Goal: Find contact information: Find contact information

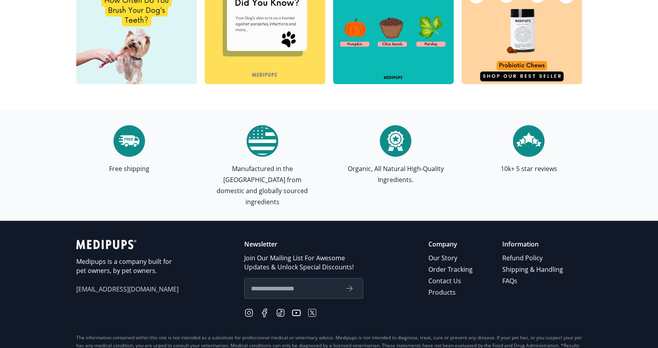
scroll to position [2254, 0]
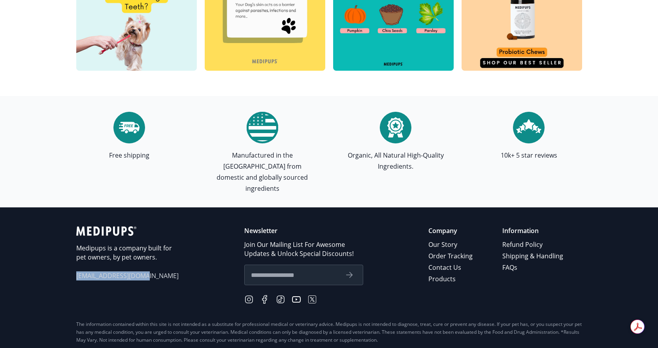
drag, startPoint x: 76, startPoint y: 264, endPoint x: 162, endPoint y: 263, distance: 86.2
click at [162, 263] on footer "Medipups is a company built for pet owners, by pet owners. [EMAIL_ADDRESS][DOMA…" at bounding box center [329, 295] width 658 height 174
copy span "[EMAIL_ADDRESS][DOMAIN_NAME]"
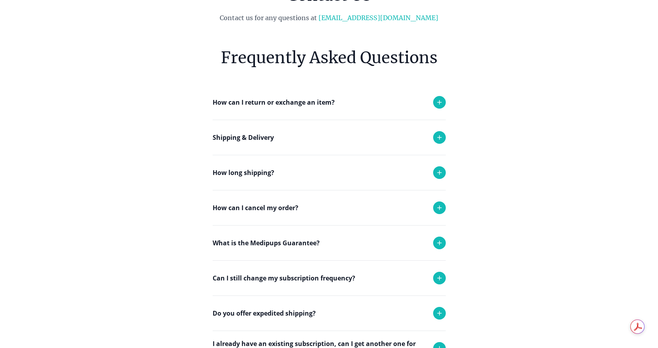
scroll to position [79, 0]
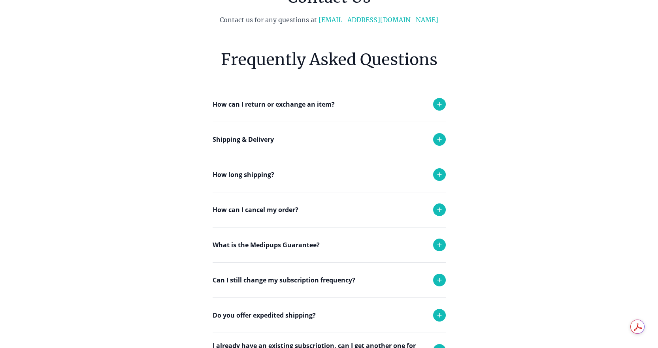
click at [440, 209] on icon at bounding box center [440, 210] width 4 height 4
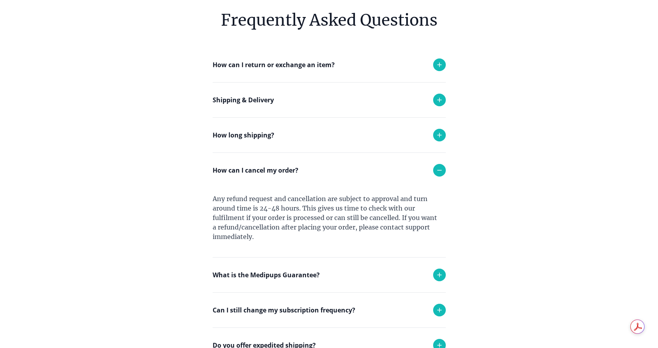
scroll to position [158, 0]
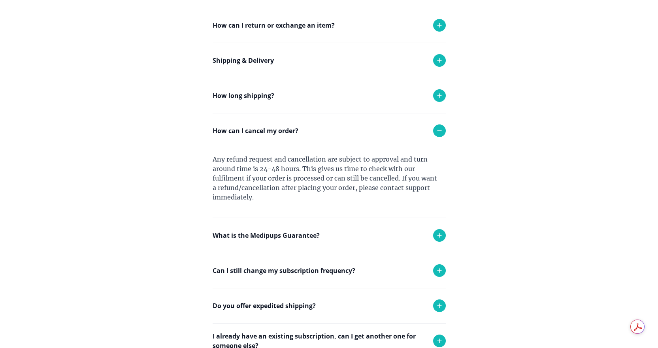
click at [437, 272] on icon at bounding box center [439, 270] width 9 height 9
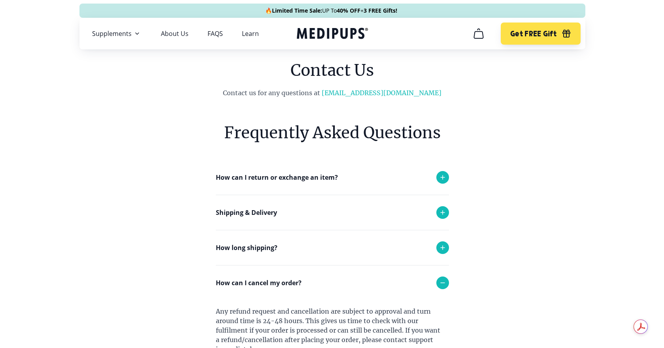
scroll to position [0, 0]
